Goal: Task Accomplishment & Management: Use online tool/utility

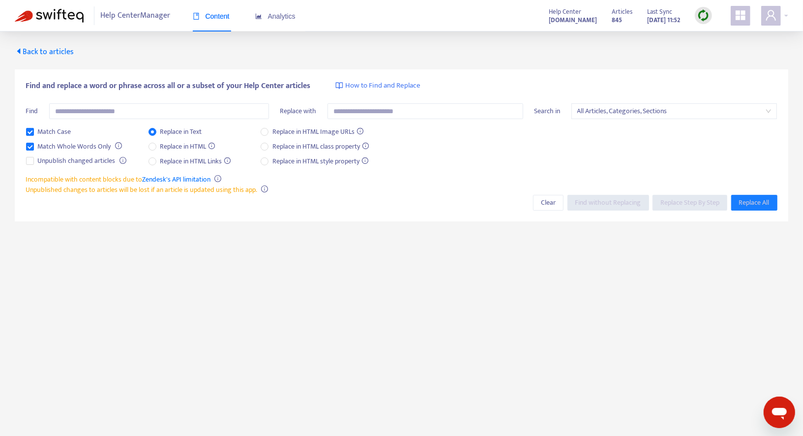
click at [45, 54] on span "Back to articles" at bounding box center [44, 51] width 59 height 13
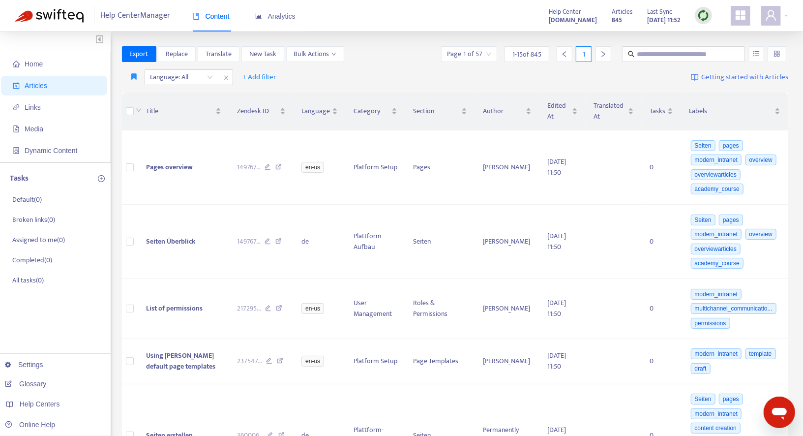
click at [701, 16] on img at bounding box center [703, 15] width 12 height 12
click at [707, 33] on link "Quick Sync" at bounding box center [724, 35] width 42 height 11
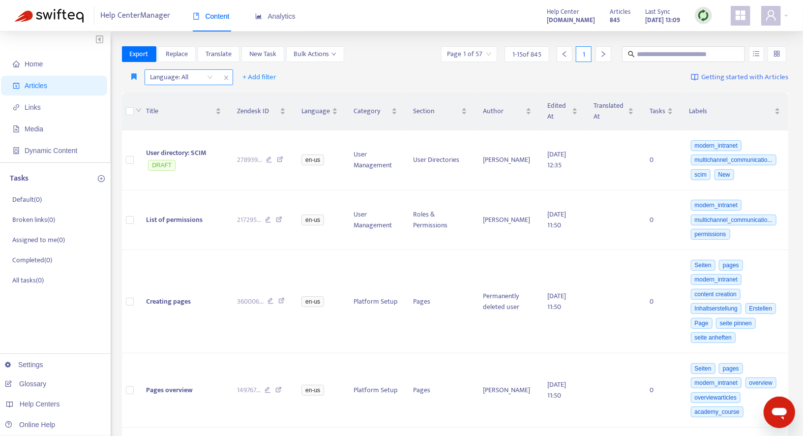
click at [207, 77] on div "Language: All" at bounding box center [181, 77] width 73 height 15
click at [194, 97] on div "en-us" at bounding box center [237, 96] width 171 height 11
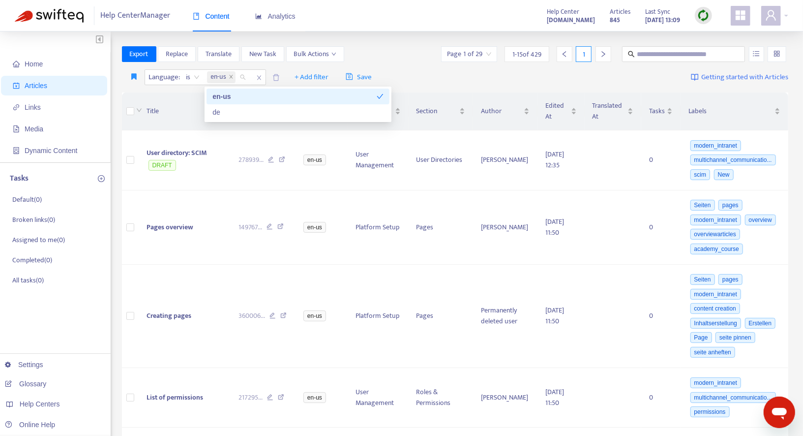
click at [400, 64] on div "Export Replace Translate New Task Bulk Actions Page 1 of 29 1 - 15 of 429 1" at bounding box center [455, 56] width 667 height 20
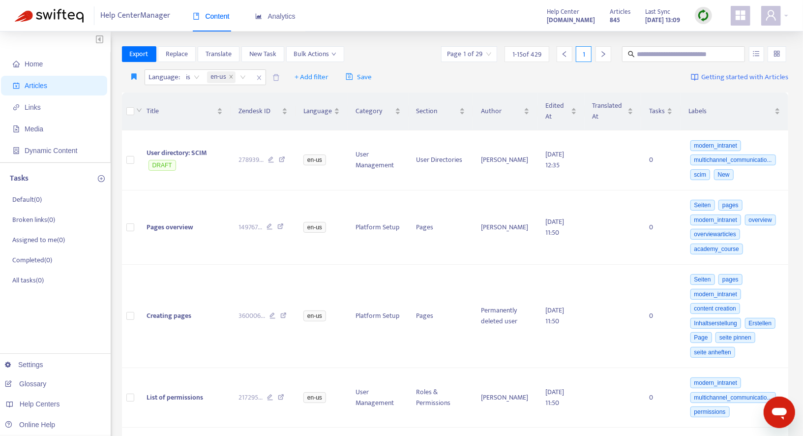
click at [400, 64] on div "Export Replace Translate New Task Bulk Actions Page 1 of 29 1 - 15 of 429 1" at bounding box center [455, 56] width 667 height 20
click at [131, 60] on button "Export" at bounding box center [139, 54] width 34 height 16
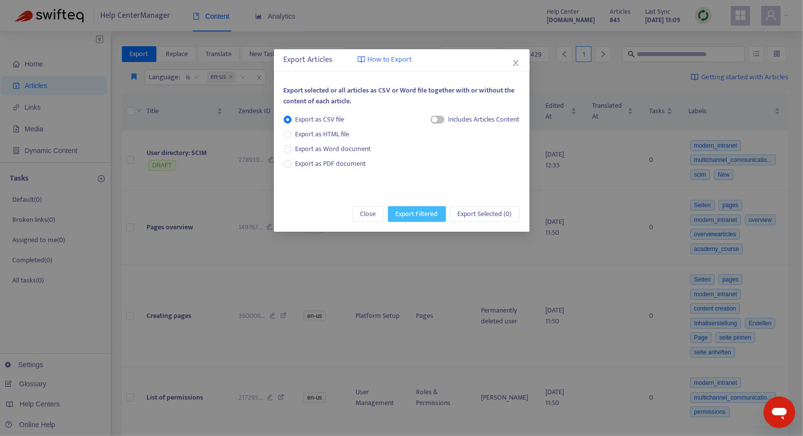
click at [425, 214] on span "Export Filtered" at bounding box center [417, 214] width 42 height 11
